Goal: Use online tool/utility: Use online tool/utility

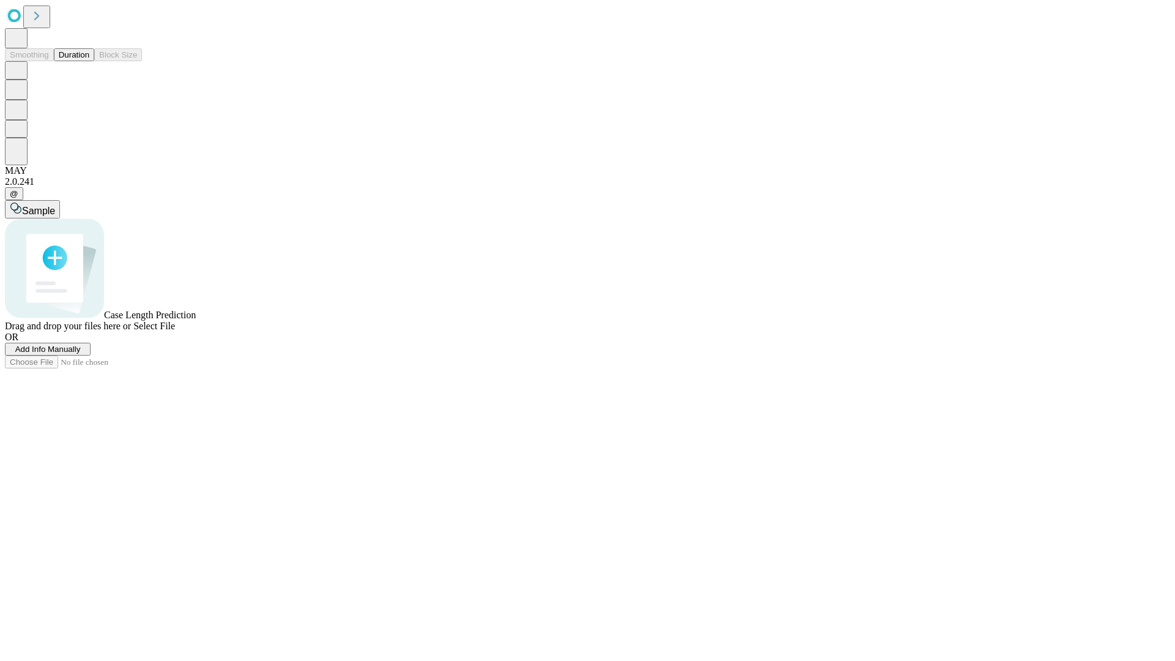
click at [81, 354] on span "Add Info Manually" at bounding box center [47, 348] width 65 height 9
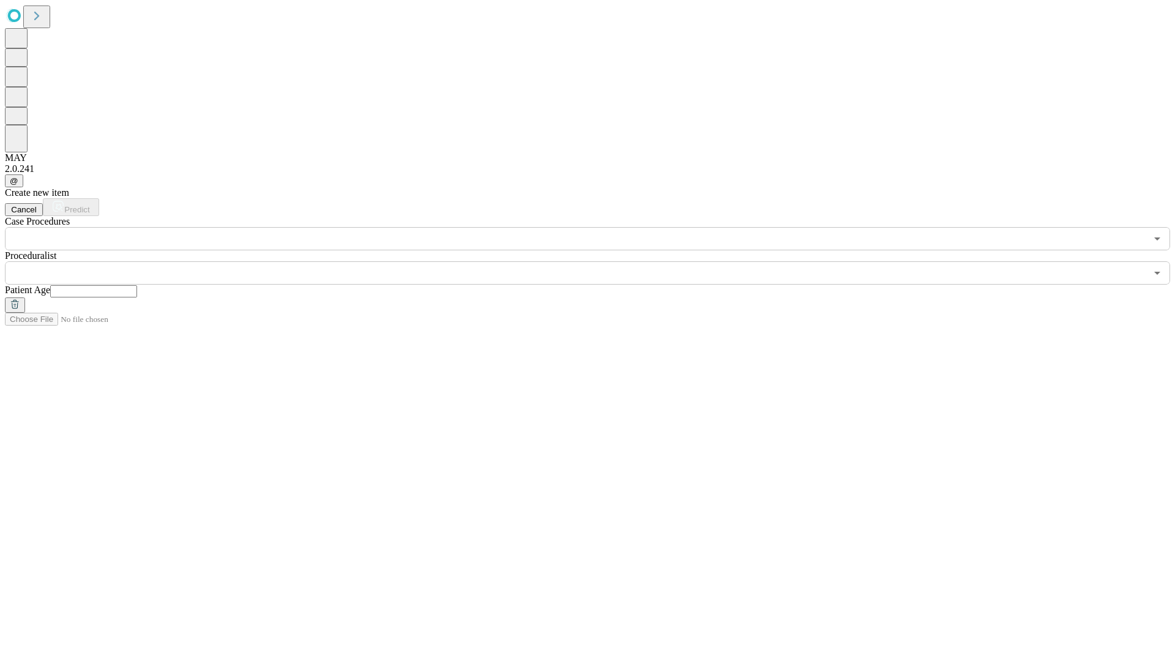
click at [137, 285] on input "text" at bounding box center [93, 291] width 87 height 12
type input "**"
click at [596, 261] on input "text" at bounding box center [575, 272] width 1141 height 23
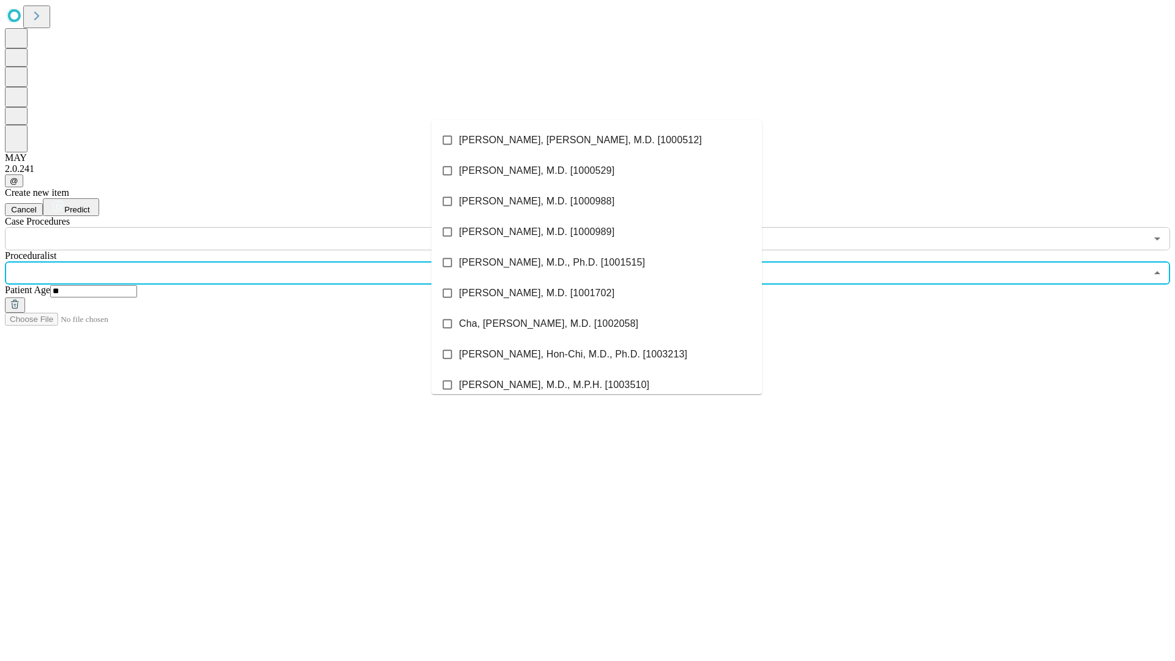
click at [597, 140] on li "[PERSON_NAME], [PERSON_NAME], M.D. [1000512]" at bounding box center [596, 140] width 330 height 31
click at [257, 227] on input "text" at bounding box center [575, 238] width 1141 height 23
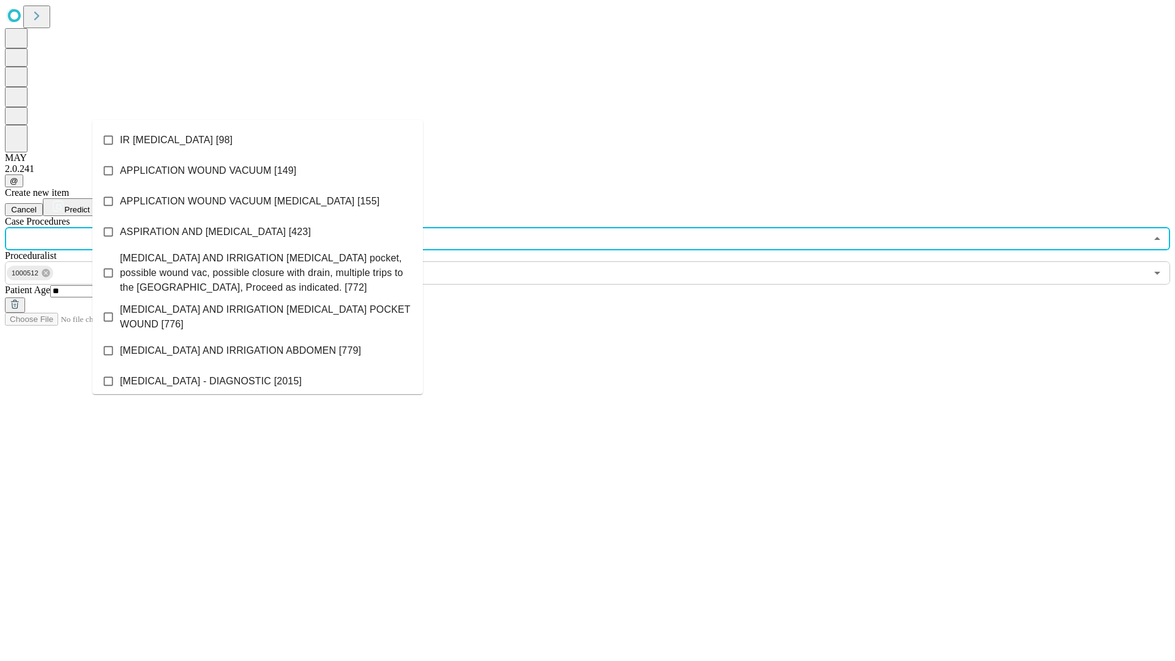
click at [258, 140] on li "IR [MEDICAL_DATA] [98]" at bounding box center [257, 140] width 330 height 31
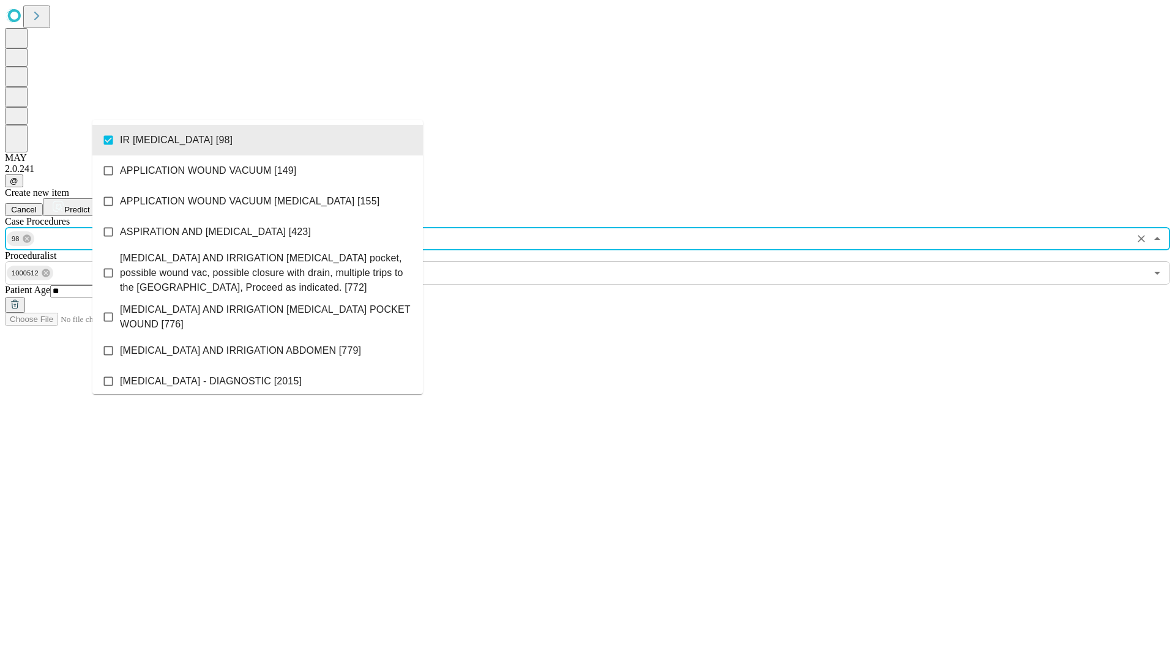
click at [89, 205] on span "Predict" at bounding box center [76, 209] width 25 height 9
